Goal: Use online tool/utility: Utilize a website feature to perform a specific function

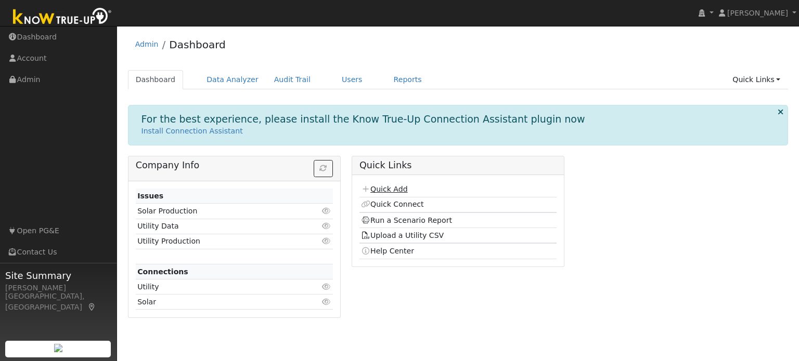
click at [383, 189] on link "Quick Add" at bounding box center [384, 189] width 46 height 8
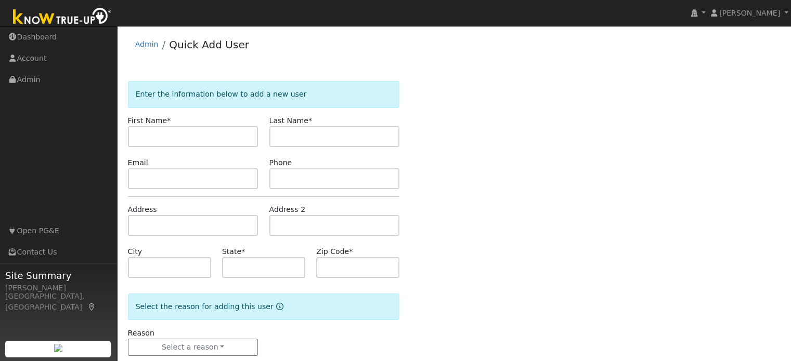
click at [180, 137] on input "text" at bounding box center [193, 136] width 131 height 21
click at [46, 37] on link "Dashboard" at bounding box center [58, 37] width 117 height 21
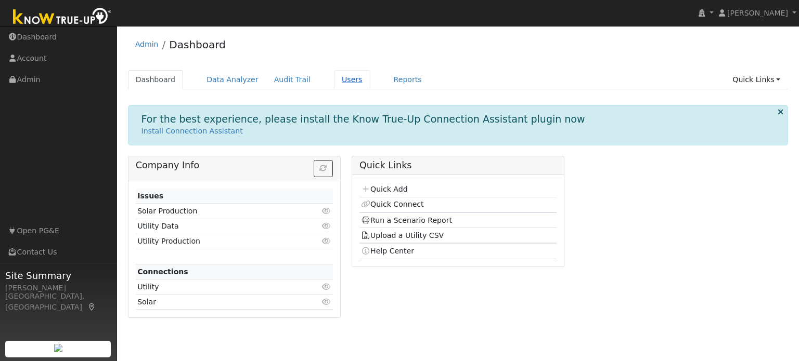
click at [335, 83] on link "Users" at bounding box center [352, 79] width 36 height 19
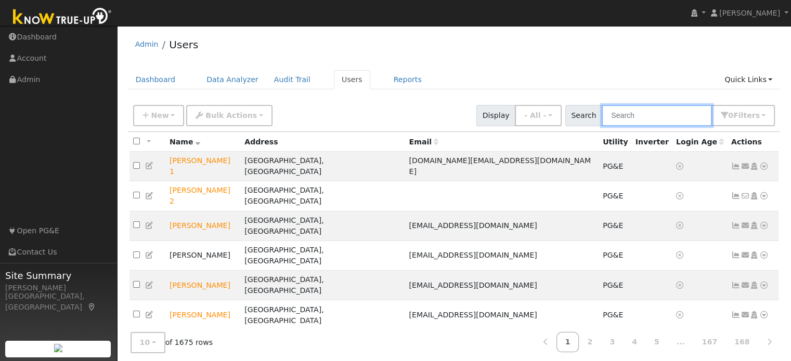
click at [640, 114] on input "text" at bounding box center [657, 115] width 110 height 21
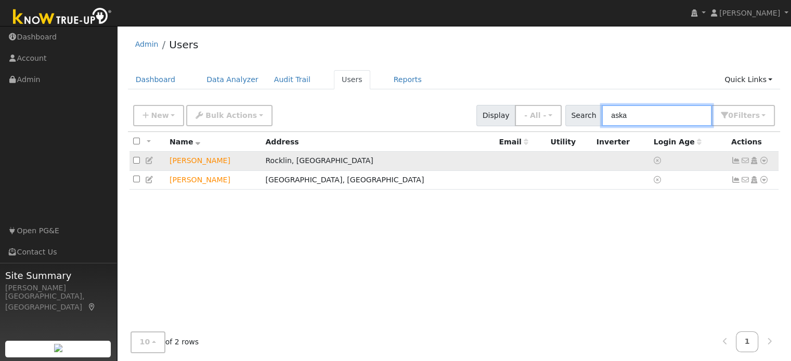
type input "aska"
click at [763, 162] on icon at bounding box center [763, 160] width 9 height 7
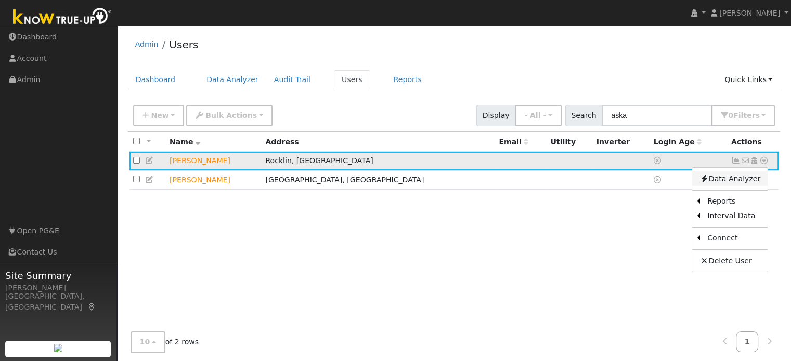
click at [741, 178] on link "Data Analyzer" at bounding box center [729, 179] width 75 height 15
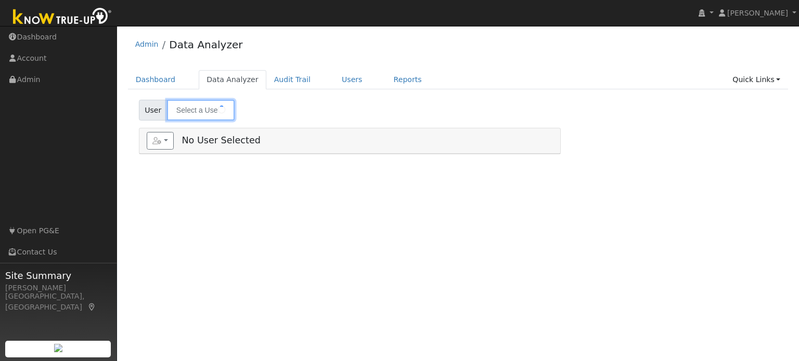
type input "[PERSON_NAME]"
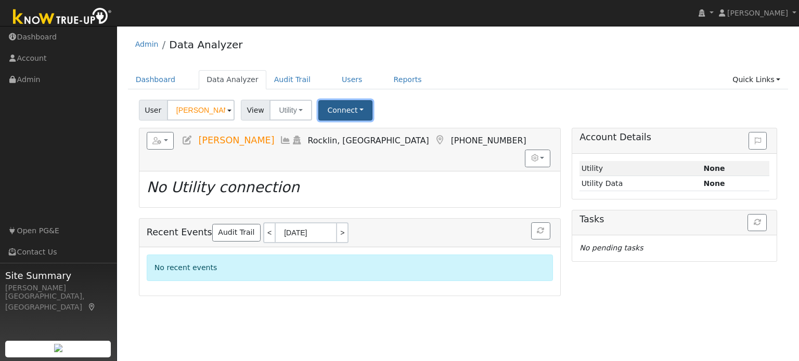
click at [345, 106] on button "Connect" at bounding box center [345, 110] width 54 height 20
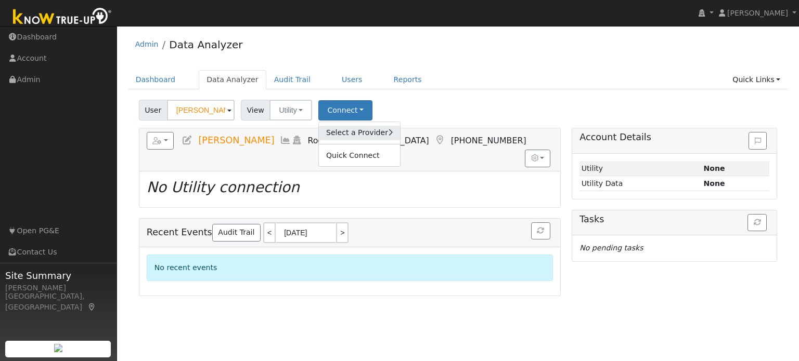
click at [352, 129] on link "Select a Provider" at bounding box center [359, 133] width 81 height 15
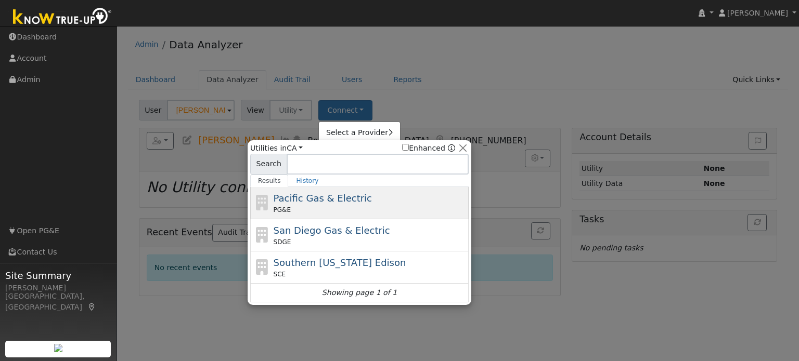
click at [338, 202] on span "Pacific Gas & Electric" at bounding box center [322, 198] width 98 height 11
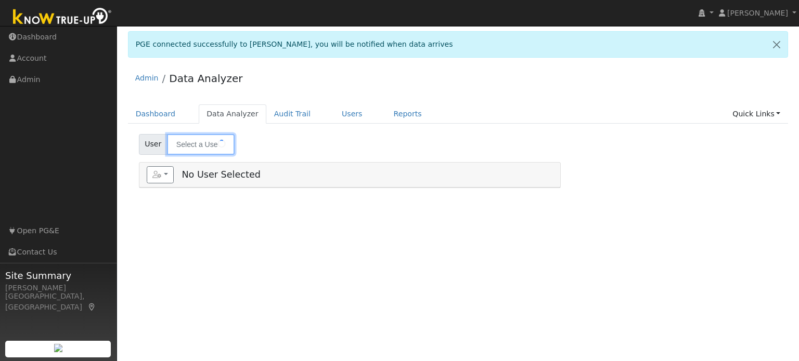
type input "[PERSON_NAME]"
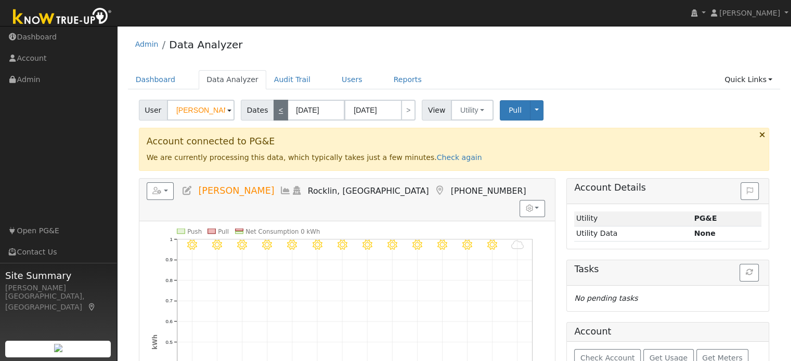
click at [273, 109] on link "<" at bounding box center [280, 110] width 15 height 21
type input "08/13/2025"
type input "08/26/2025"
click at [276, 113] on link "<" at bounding box center [280, 110] width 15 height 21
type input "07/30/2025"
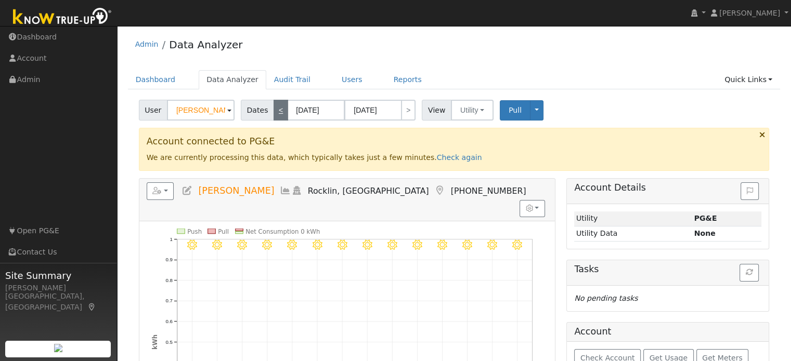
type input "08/12/2025"
click at [306, 113] on input "07/30/2025" at bounding box center [316, 110] width 57 height 21
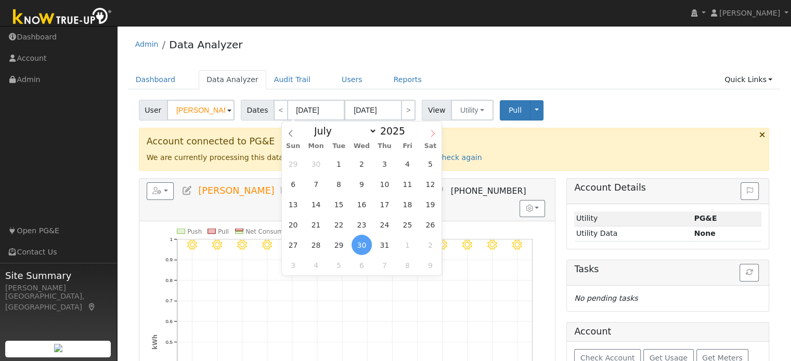
click at [428, 133] on span at bounding box center [433, 131] width 18 height 18
select select "7"
click at [410, 167] on span "1" at bounding box center [407, 164] width 20 height 20
type input "[DATE]"
type input "08/31/2025"
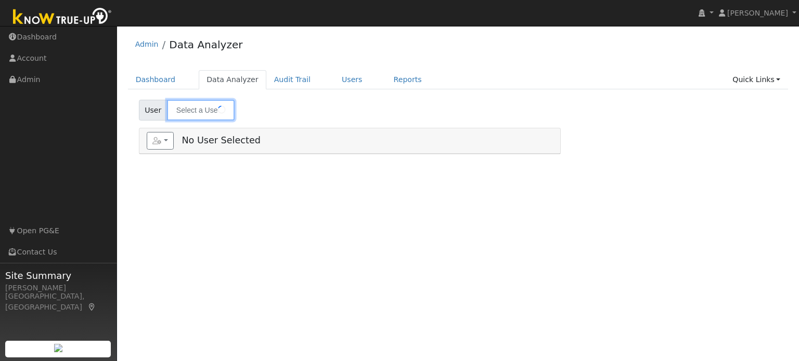
type input "[PERSON_NAME]"
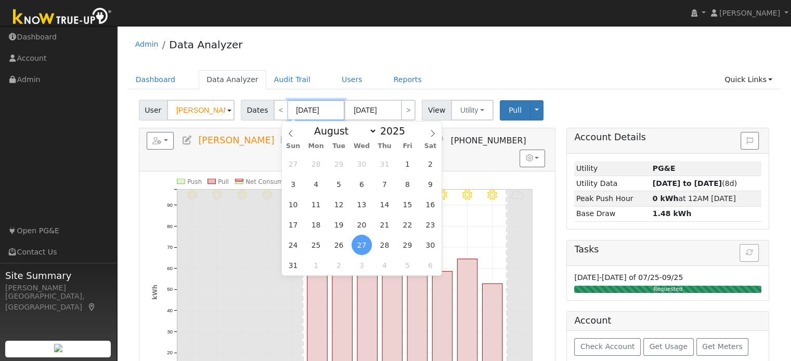
click at [312, 112] on input "[DATE]" at bounding box center [316, 110] width 57 height 21
click at [408, 162] on span "1" at bounding box center [407, 164] width 20 height 20
type input "[DATE]"
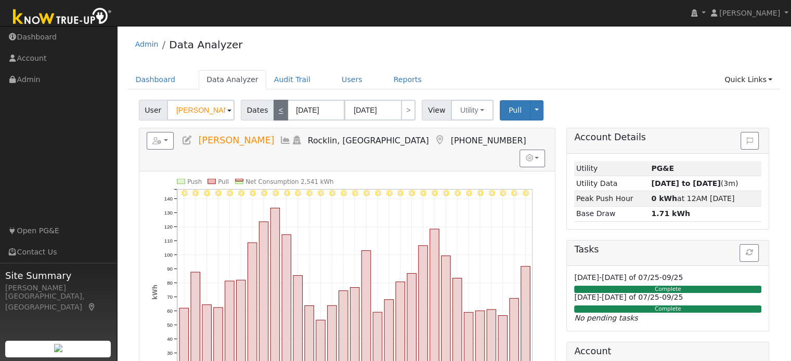
click at [275, 114] on link "<" at bounding box center [280, 110] width 15 height 21
type input "[DATE]"
